Goal: Check status

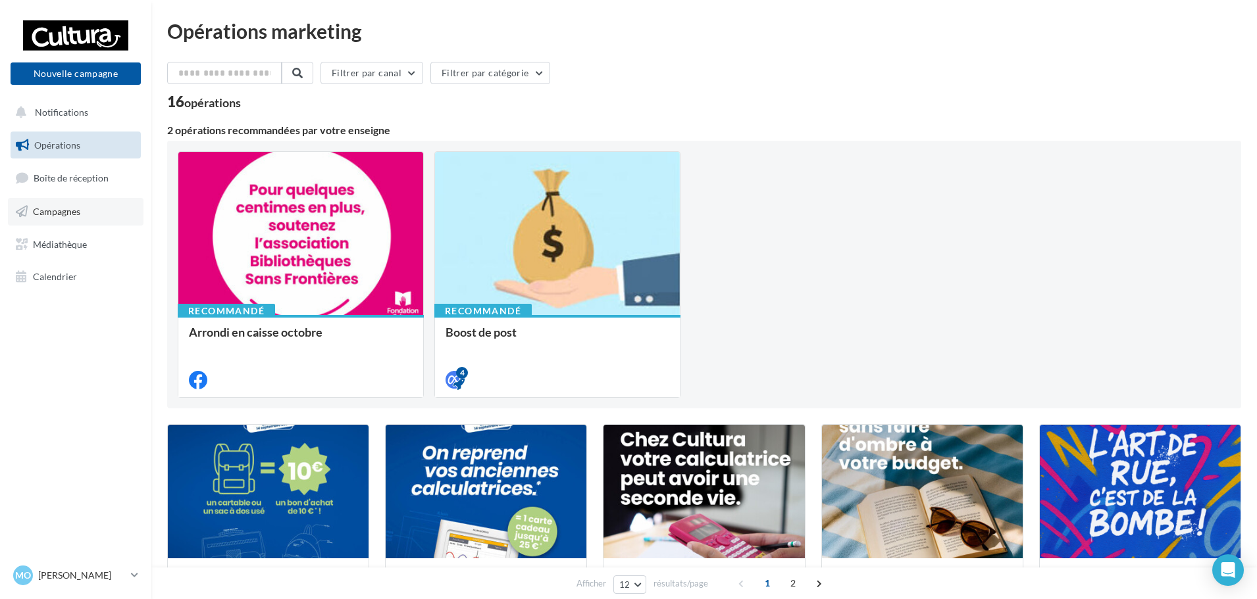
click at [82, 209] on link "Campagnes" at bounding box center [76, 212] width 136 height 28
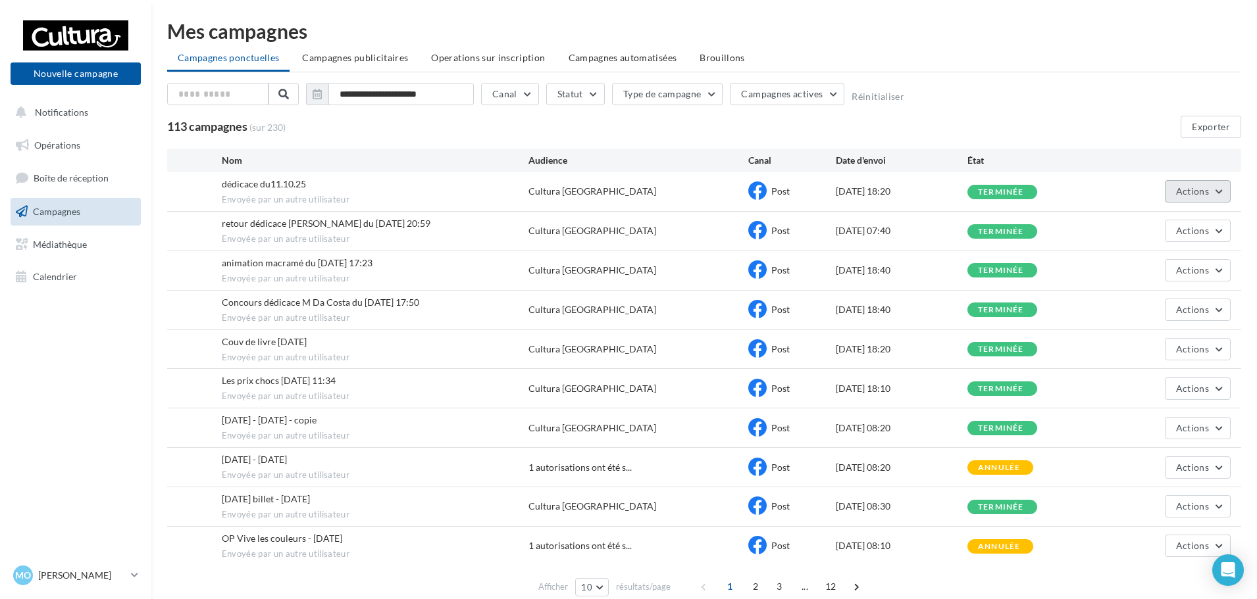
click at [1210, 191] on button "Actions" at bounding box center [1198, 191] width 66 height 22
click at [1147, 220] on button "Voir les résultats" at bounding box center [1165, 222] width 132 height 34
